Goal: Information Seeking & Learning: Learn about a topic

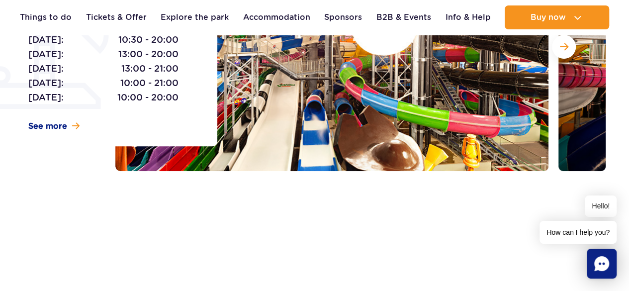
scroll to position [149, 0]
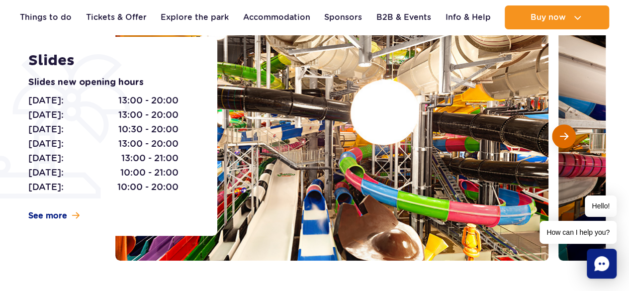
click at [559, 136] on button "Next slide" at bounding box center [564, 136] width 24 height 24
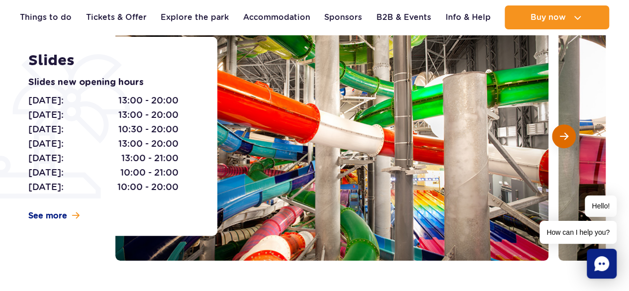
click at [559, 136] on button "Next slide" at bounding box center [564, 136] width 24 height 24
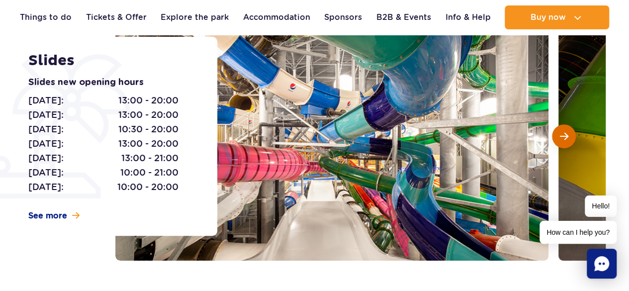
click at [559, 136] on button "Next slide" at bounding box center [564, 136] width 24 height 24
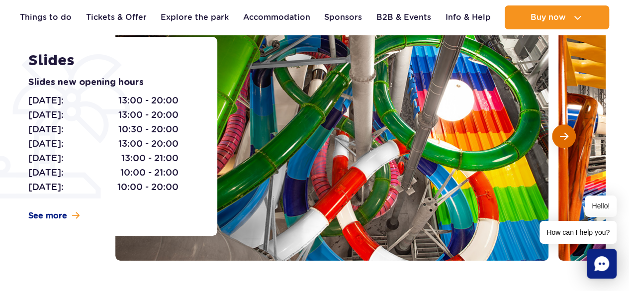
click at [559, 136] on button "Next slide" at bounding box center [564, 136] width 24 height 24
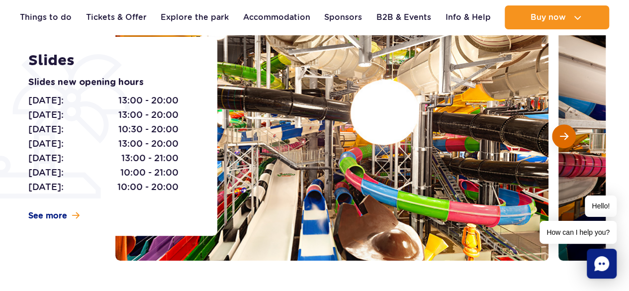
click at [559, 136] on button "Next slide" at bounding box center [564, 136] width 24 height 24
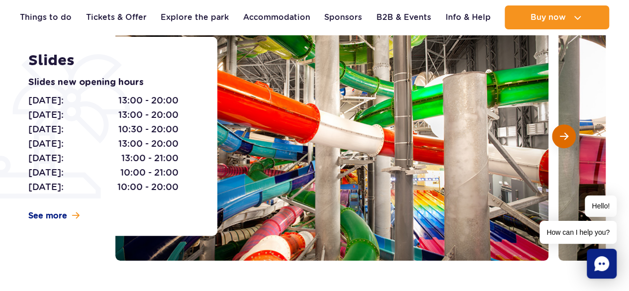
click at [559, 136] on button "Next slide" at bounding box center [564, 136] width 24 height 24
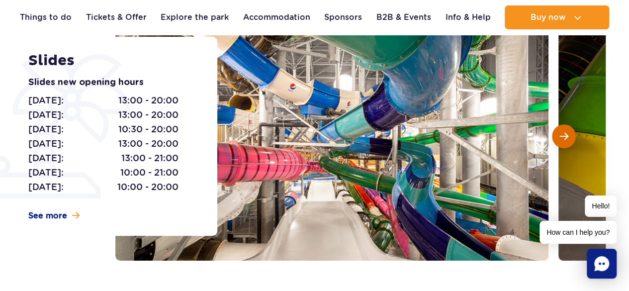
click at [559, 136] on button "Next slide" at bounding box center [564, 136] width 24 height 24
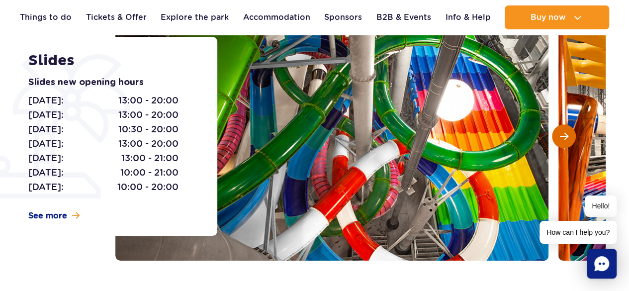
click at [559, 136] on button "Next slide" at bounding box center [564, 136] width 24 height 24
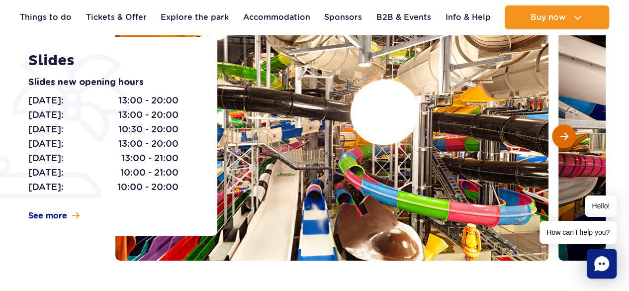
click at [559, 136] on button "Next slide" at bounding box center [564, 136] width 24 height 24
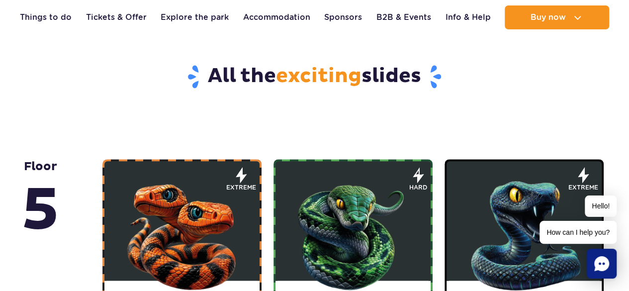
click at [189, 226] on img at bounding box center [181, 233] width 119 height 119
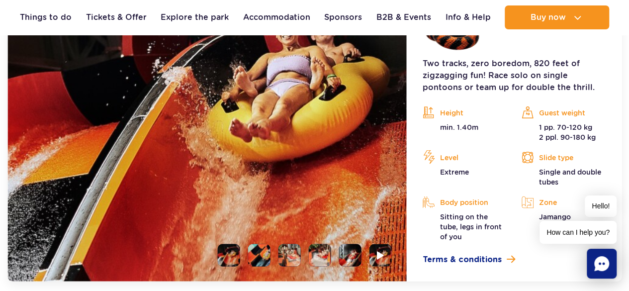
scroll to position [935, 0]
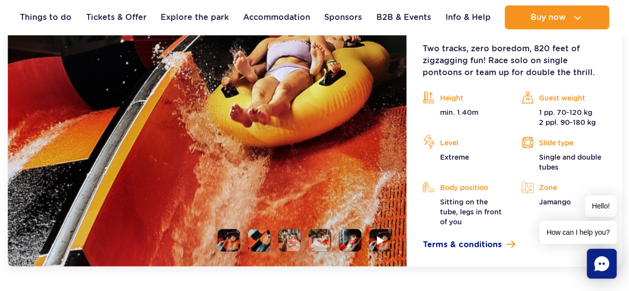
click at [230, 233] on li at bounding box center [229, 240] width 22 height 22
click at [234, 230] on img at bounding box center [229, 240] width 22 height 22
click at [262, 229] on li at bounding box center [259, 240] width 22 height 22
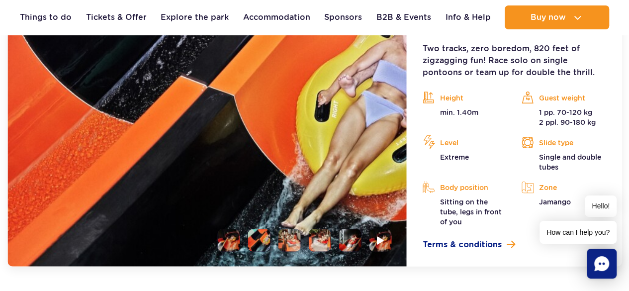
drag, startPoint x: 219, startPoint y: 226, endPoint x: 226, endPoint y: 228, distance: 6.6
click at [220, 229] on li at bounding box center [229, 240] width 22 height 22
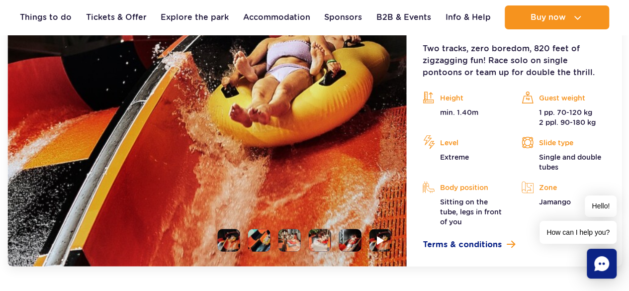
drag, startPoint x: 233, startPoint y: 225, endPoint x: 234, endPoint y: 218, distance: 6.5
click at [232, 229] on img at bounding box center [229, 240] width 22 height 22
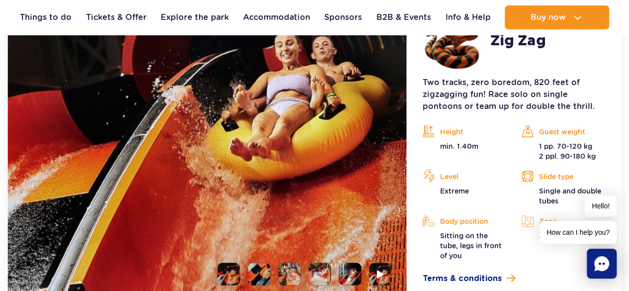
scroll to position [885, 0]
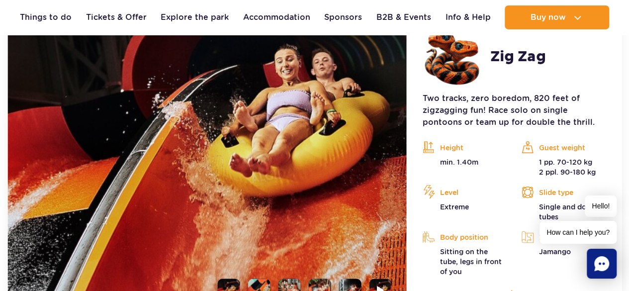
click at [288, 282] on li at bounding box center [290, 290] width 22 height 22
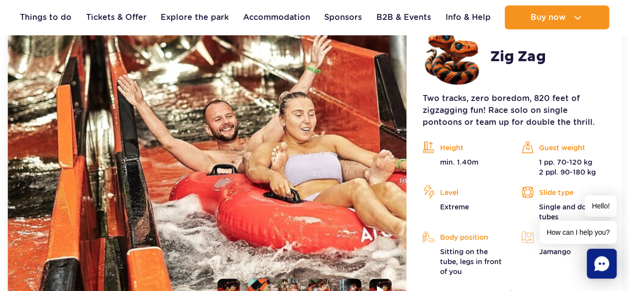
click at [323, 286] on li at bounding box center [320, 290] width 22 height 22
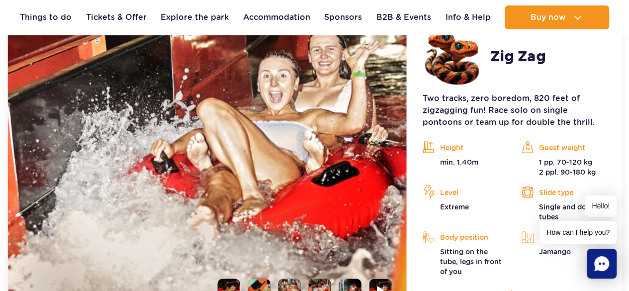
click at [358, 283] on li at bounding box center [350, 290] width 22 height 22
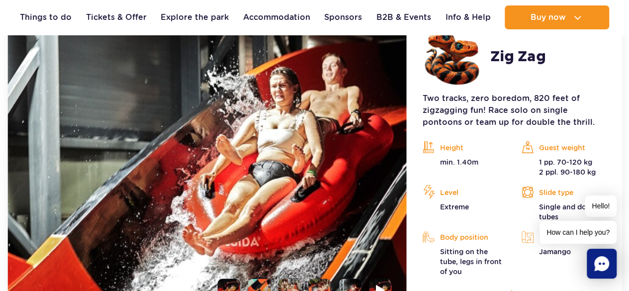
click at [377, 284] on img at bounding box center [380, 289] width 9 height 11
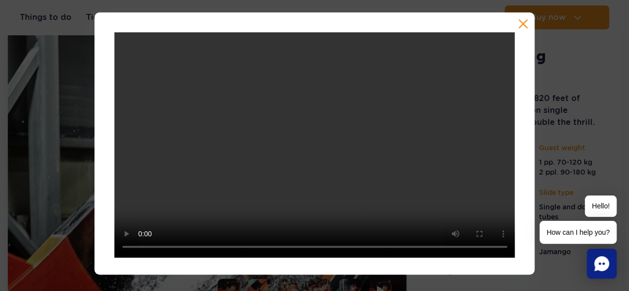
click at [521, 25] on button "button" at bounding box center [523, 24] width 10 height 10
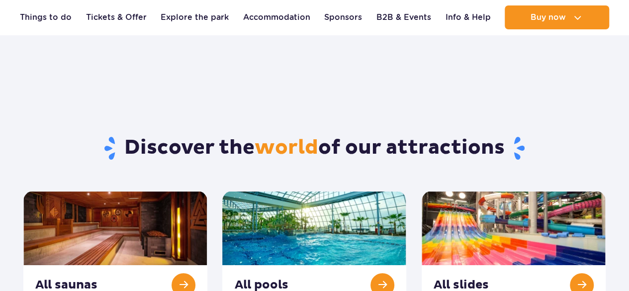
scroll to position [99, 0]
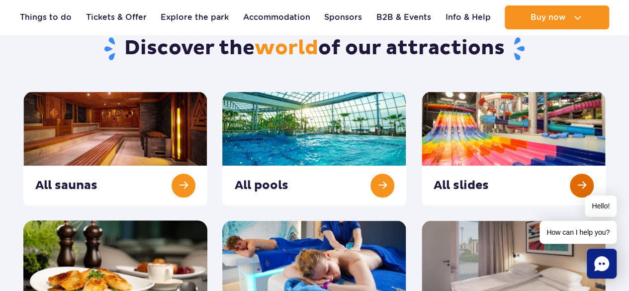
click at [458, 170] on link at bounding box center [514, 149] width 184 height 114
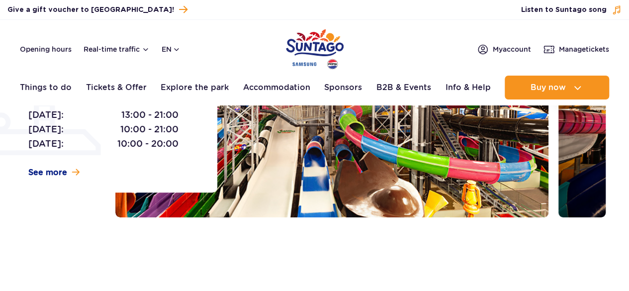
scroll to position [199, 0]
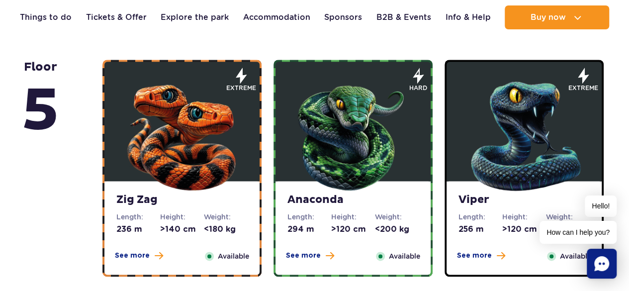
click at [397, 158] on img at bounding box center [352, 133] width 119 height 119
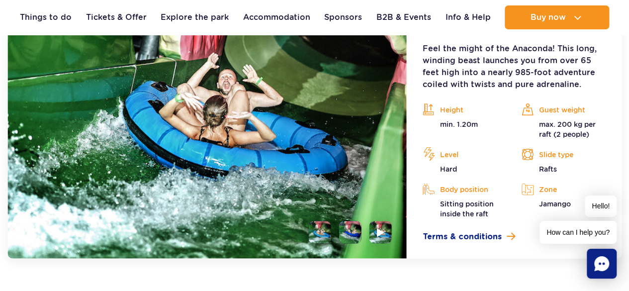
scroll to position [935, 0]
click at [353, 229] on li at bounding box center [350, 232] width 22 height 22
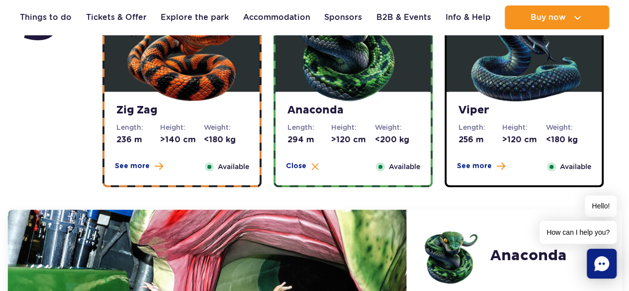
click at [488, 86] on img at bounding box center [524, 44] width 119 height 119
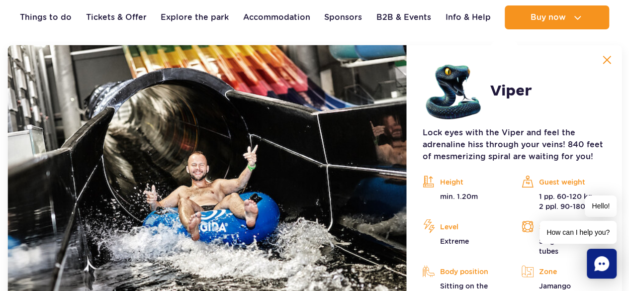
scroll to position [836, 0]
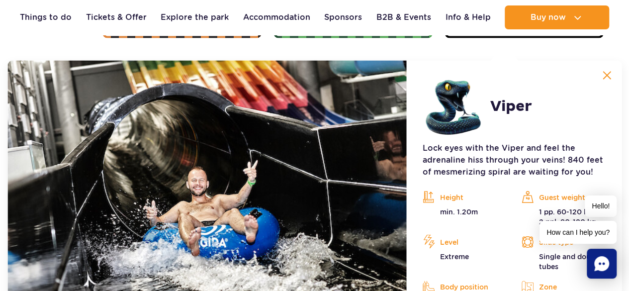
click at [611, 76] on img at bounding box center [606, 75] width 9 height 9
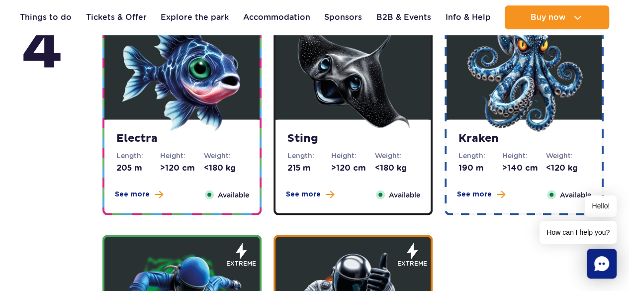
click at [231, 91] on img at bounding box center [181, 71] width 119 height 119
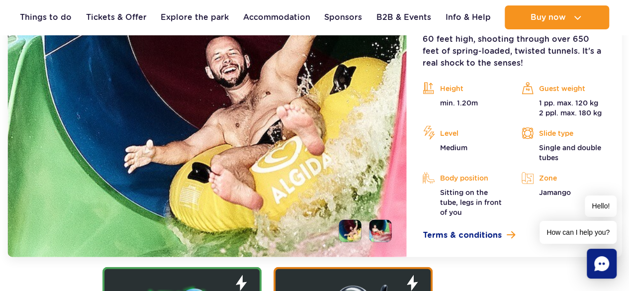
scroll to position [1212, 0]
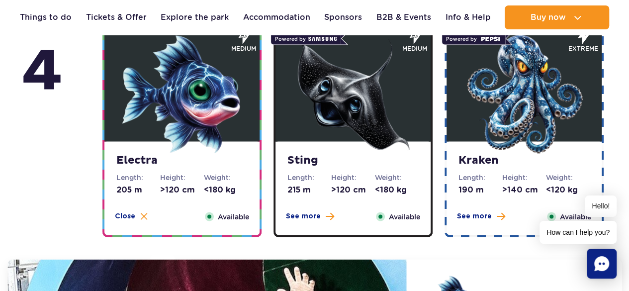
click at [342, 127] on img at bounding box center [352, 93] width 119 height 119
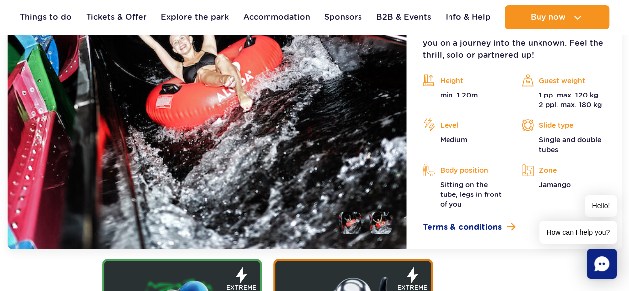
scroll to position [1261, 0]
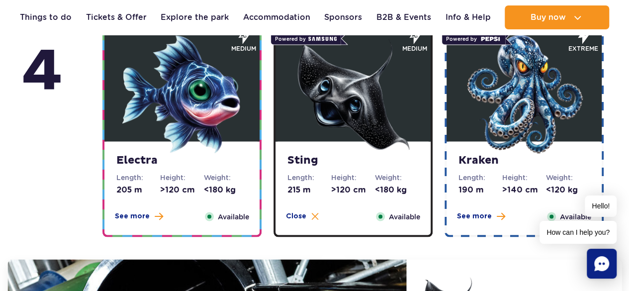
click at [491, 139] on img at bounding box center [524, 93] width 119 height 119
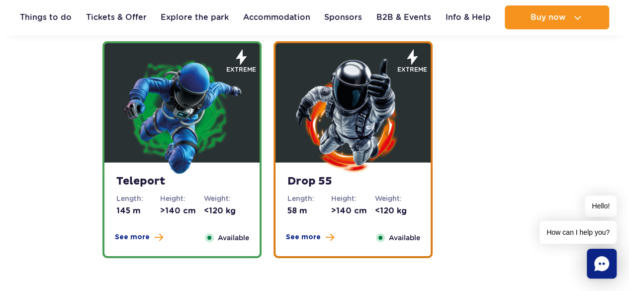
click at [220, 136] on img at bounding box center [181, 115] width 119 height 119
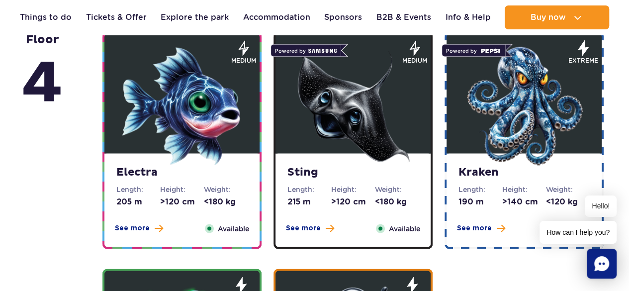
click at [529, 115] on img at bounding box center [524, 105] width 119 height 119
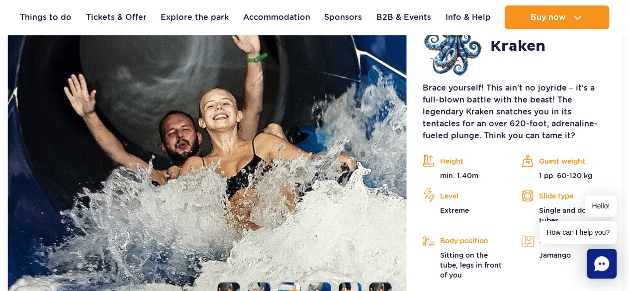
scroll to position [1194, 0]
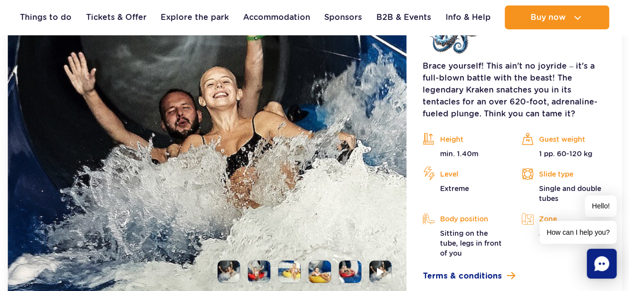
click at [266, 261] on li at bounding box center [259, 272] width 22 height 22
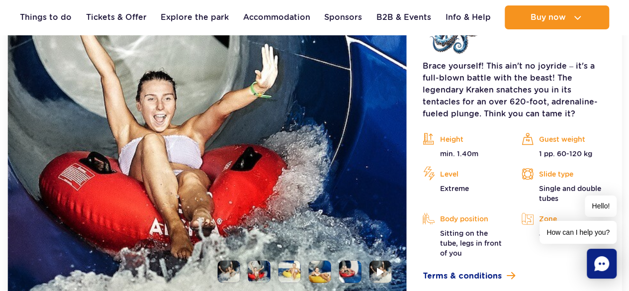
click at [288, 263] on li at bounding box center [290, 272] width 22 height 22
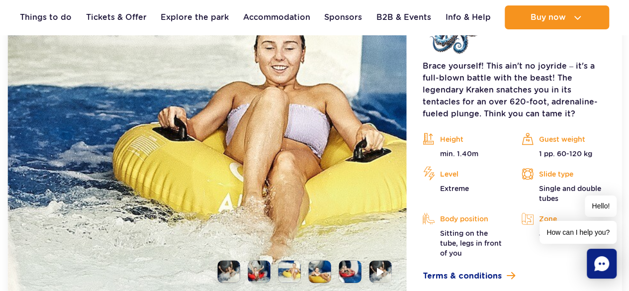
click at [325, 270] on li at bounding box center [320, 272] width 22 height 22
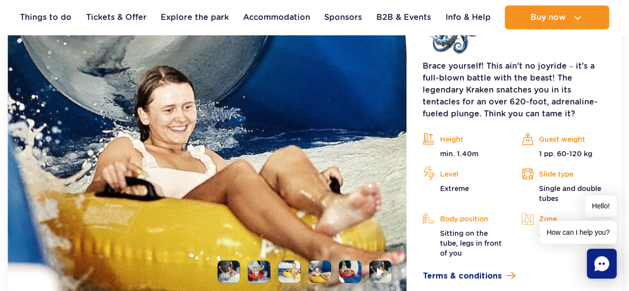
click at [360, 261] on li at bounding box center [350, 272] width 22 height 22
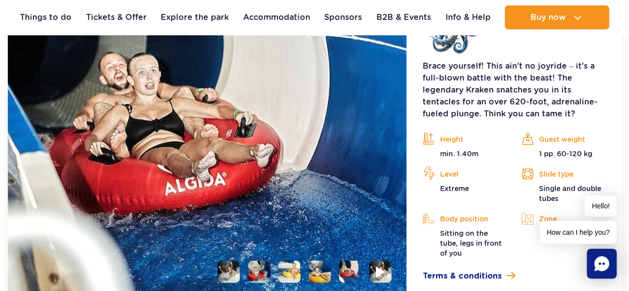
click at [385, 266] on img at bounding box center [380, 271] width 9 height 11
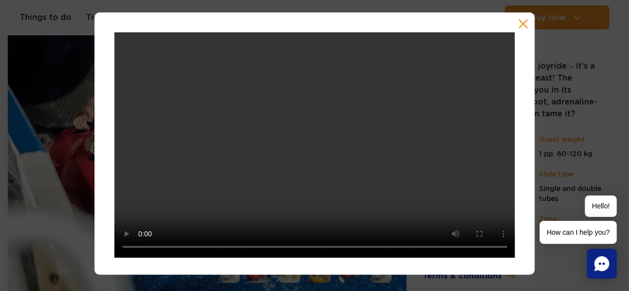
click at [520, 21] on button "button" at bounding box center [523, 24] width 10 height 10
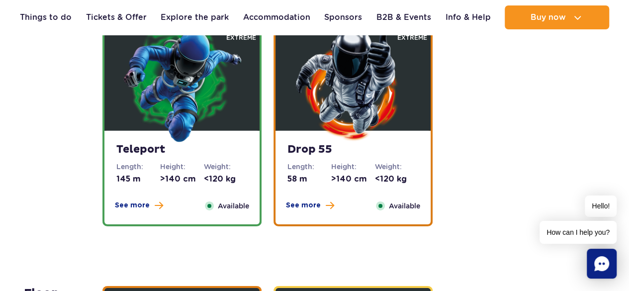
click at [371, 120] on img at bounding box center [352, 83] width 119 height 119
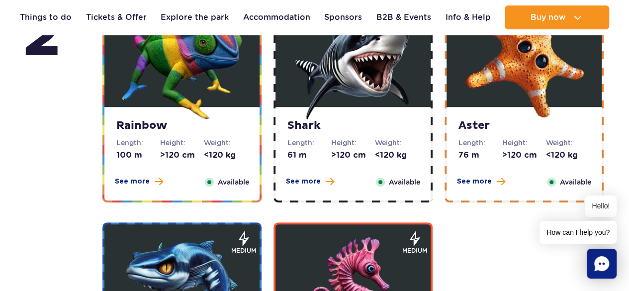
click at [196, 100] on img at bounding box center [181, 59] width 119 height 119
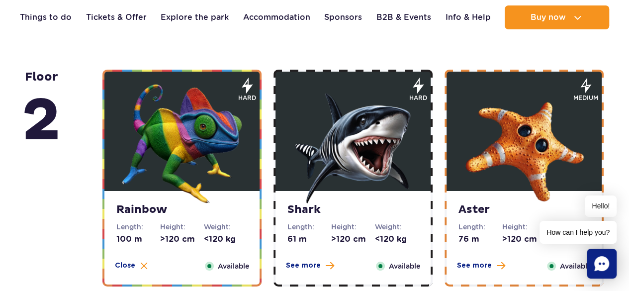
click at [322, 102] on img at bounding box center [352, 143] width 119 height 119
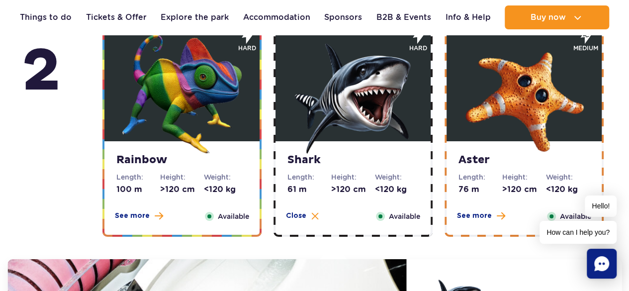
click at [456, 56] on figure at bounding box center [524, 81] width 155 height 119
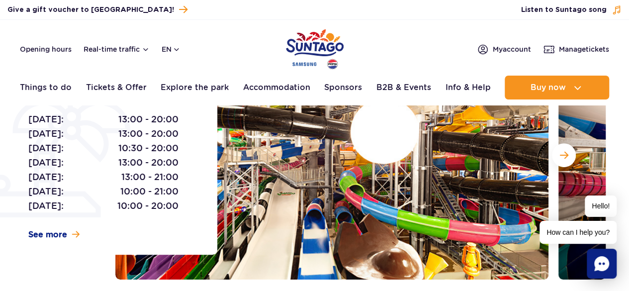
scroll to position [0, 0]
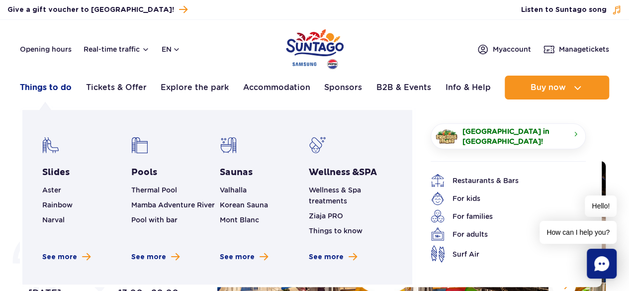
click at [55, 87] on link "Things to do" at bounding box center [46, 88] width 52 height 24
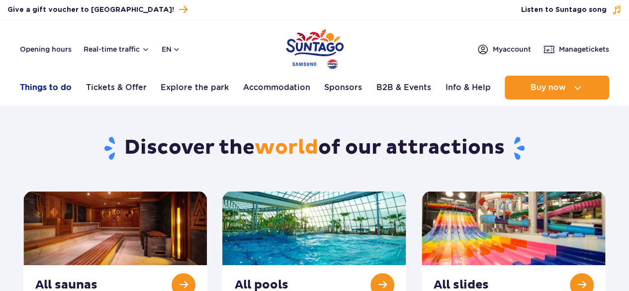
click at [44, 86] on link "Things to do" at bounding box center [46, 88] width 52 height 24
